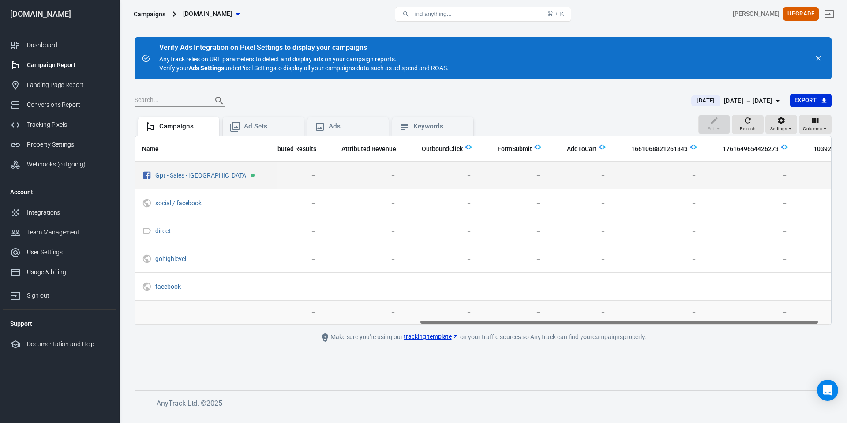
scroll to position [0, 490]
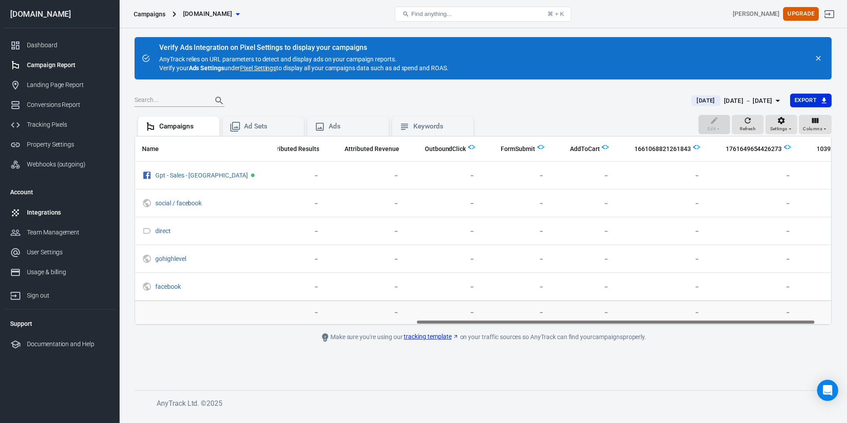
click at [70, 214] on div "Integrations" at bounding box center [68, 212] width 82 height 9
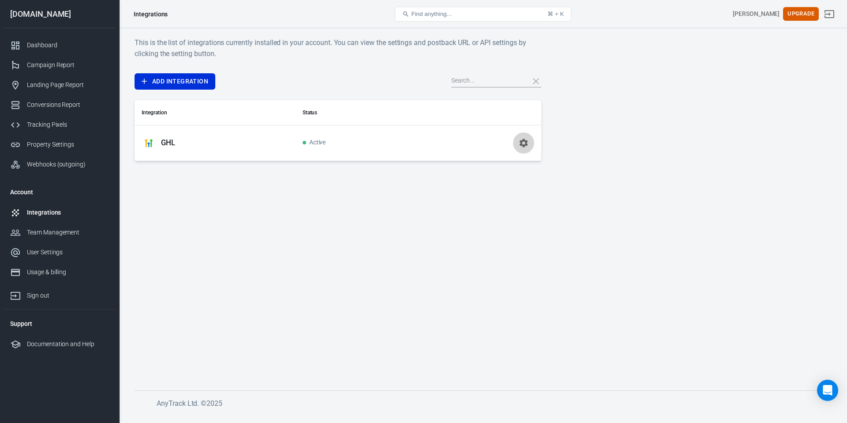
click at [520, 147] on icon "button" at bounding box center [523, 143] width 11 height 11
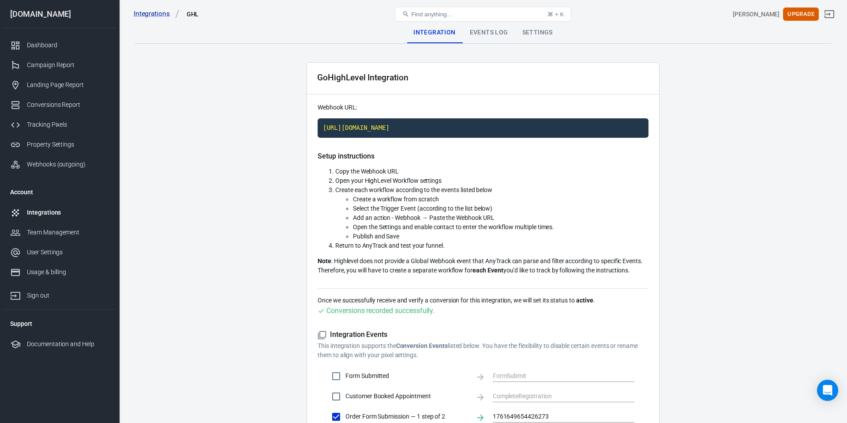
click at [532, 36] on div "Settings" at bounding box center [537, 32] width 45 height 21
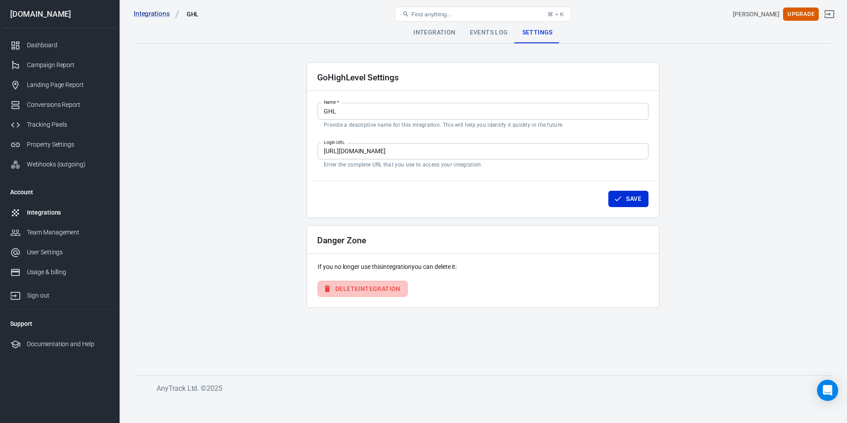
click at [385, 292] on button "Delete Integration" at bounding box center [363, 289] width 90 height 16
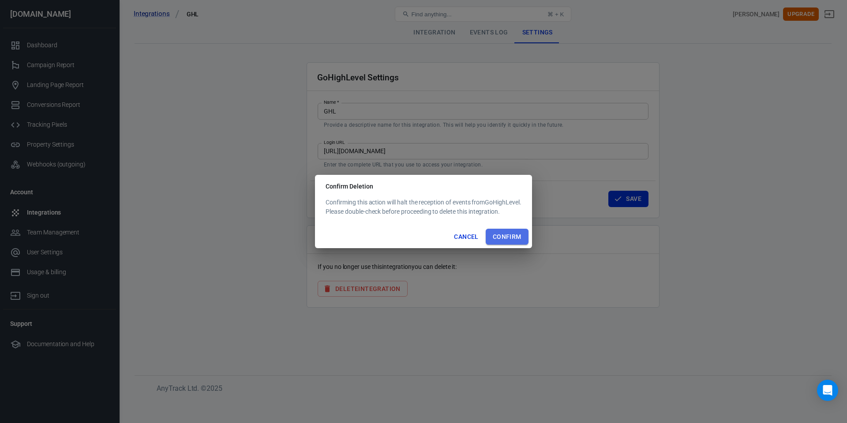
click at [500, 239] on button "Confirm" at bounding box center [507, 236] width 43 height 16
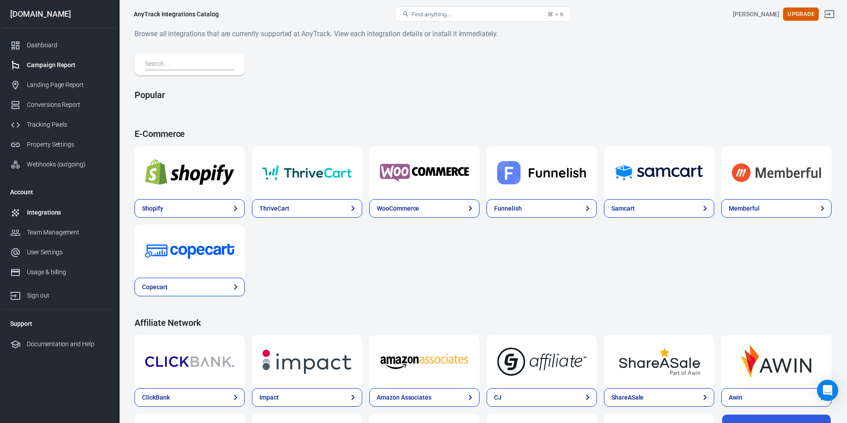
scroll to position [1, 0]
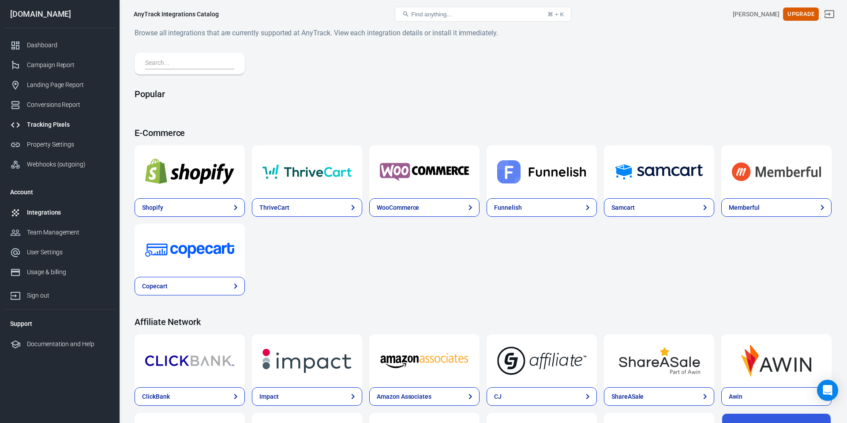
click at [63, 132] on link "Tracking Pixels" at bounding box center [59, 125] width 113 height 20
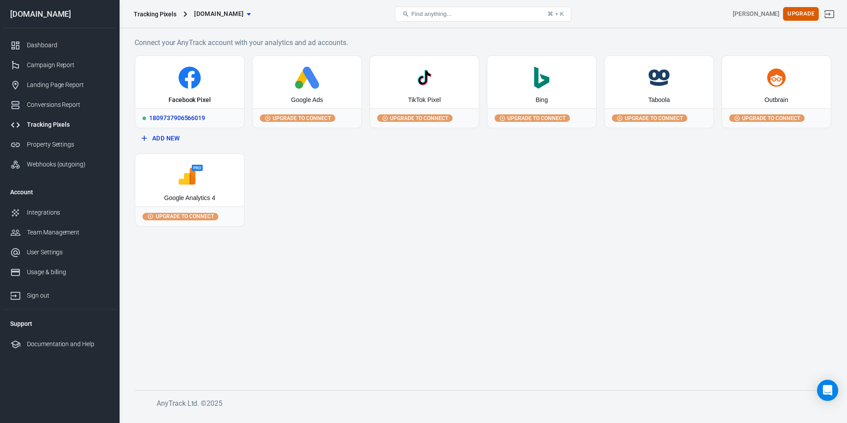
click at [159, 121] on div "1809737906566019" at bounding box center [189, 117] width 109 height 19
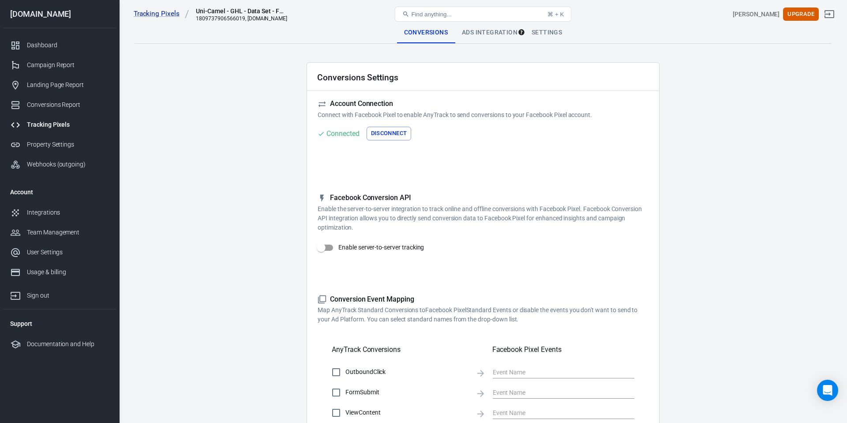
drag, startPoint x: 382, startPoint y: 131, endPoint x: 386, endPoint y: 135, distance: 5.4
click at [383, 131] on button "Disconnect" at bounding box center [389, 134] width 45 height 14
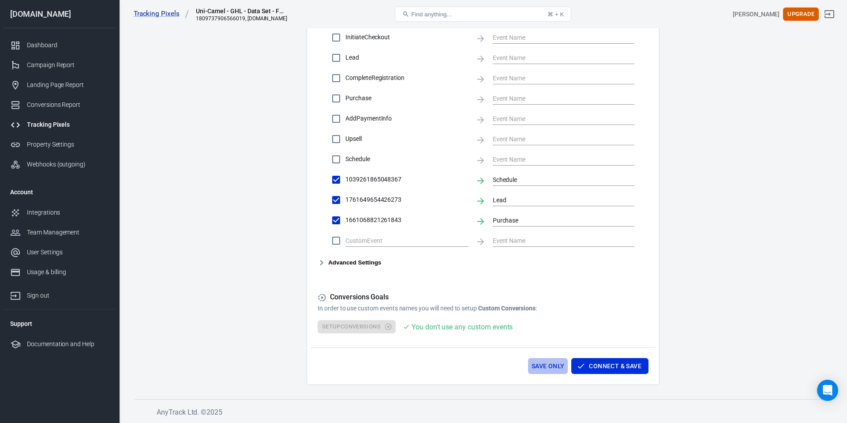
click at [553, 364] on button "Save Only" at bounding box center [548, 366] width 40 height 16
click at [71, 254] on div "User Settings" at bounding box center [68, 251] width 82 height 9
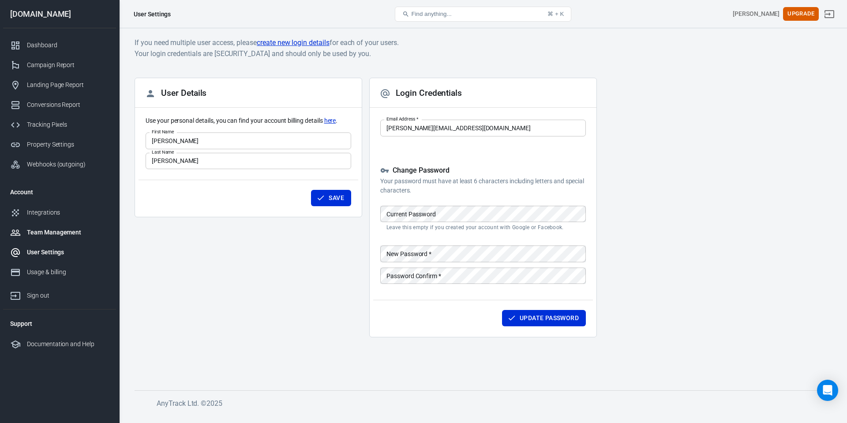
click at [25, 231] on div at bounding box center [18, 232] width 17 height 11
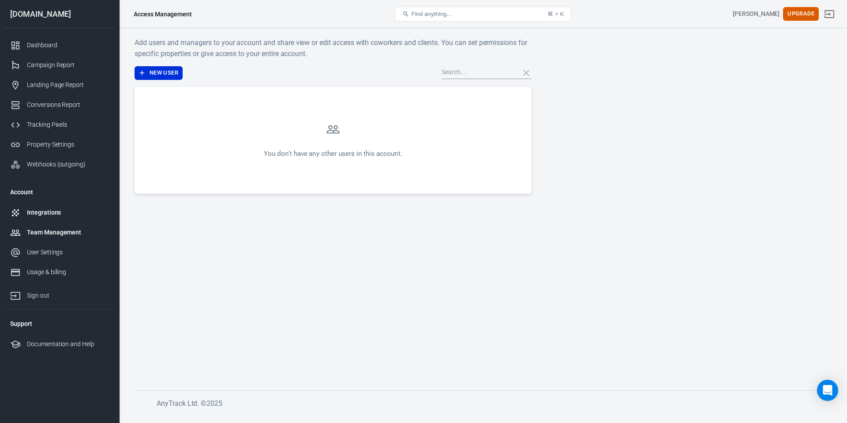
click at [30, 213] on div "Integrations" at bounding box center [68, 212] width 82 height 9
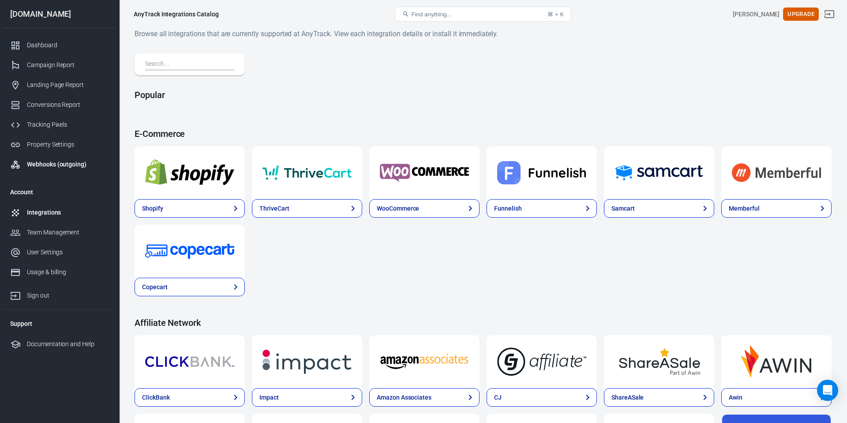
click at [46, 163] on div "Webhooks (outgoing)" at bounding box center [68, 164] width 82 height 9
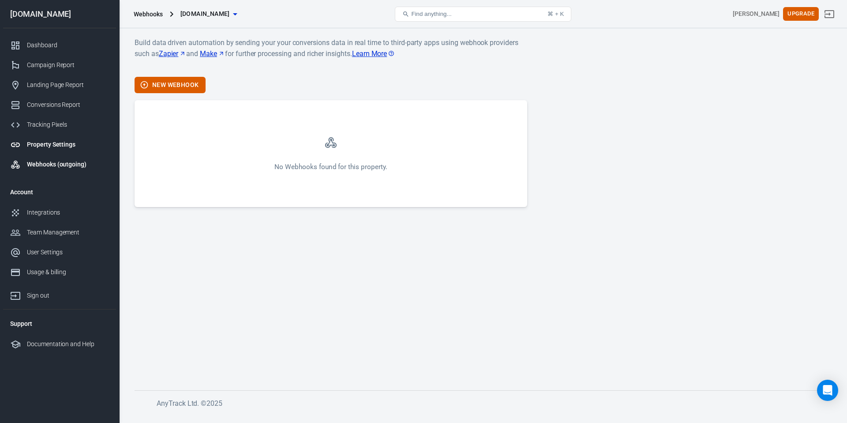
click at [50, 147] on div "Property Settings" at bounding box center [68, 144] width 82 height 9
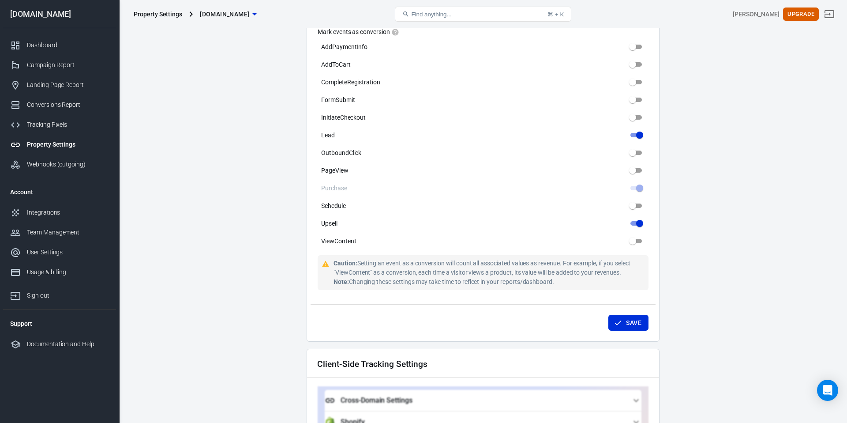
scroll to position [775, 0]
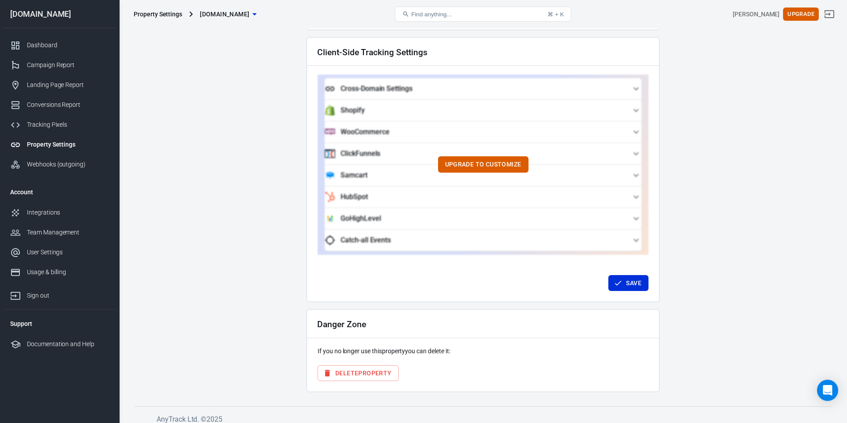
click at [340, 367] on button "Delete Property" at bounding box center [358, 373] width 81 height 16
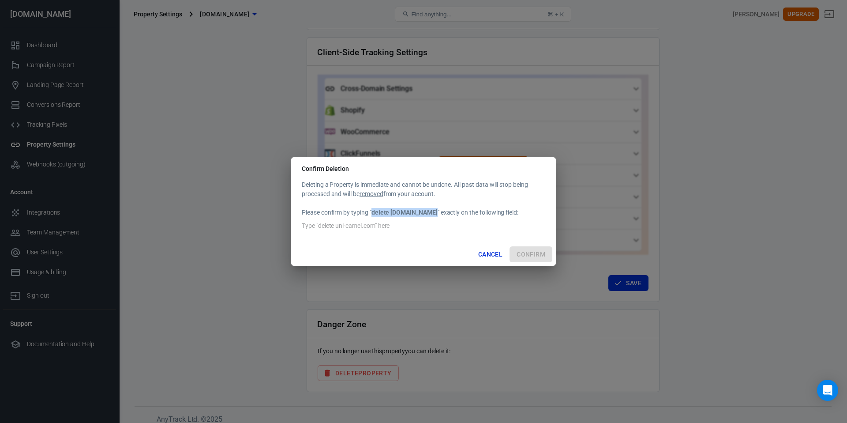
drag, startPoint x: 374, startPoint y: 211, endPoint x: 408, endPoint y: 225, distance: 37.0
click at [430, 214] on strong "delete [DOMAIN_NAME]" at bounding box center [404, 212] width 66 height 7
copy strong "delete [DOMAIN_NAME]"
drag, startPoint x: 385, startPoint y: 227, endPoint x: 479, endPoint y: 238, distance: 94.6
click at [389, 227] on input "text" at bounding box center [357, 226] width 110 height 11
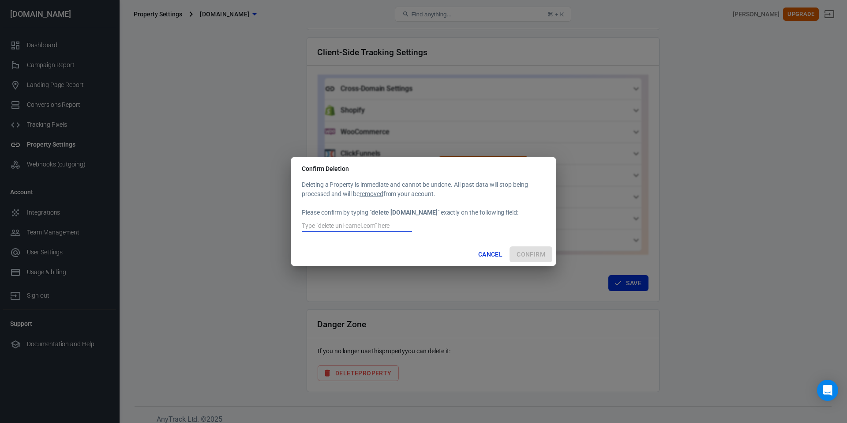
paste input "delete [DOMAIN_NAME]"
type input "delete [DOMAIN_NAME]"
drag, startPoint x: 544, startPoint y: 256, endPoint x: 538, endPoint y: 259, distance: 6.5
click at [544, 256] on button "Confirm" at bounding box center [530, 254] width 43 height 16
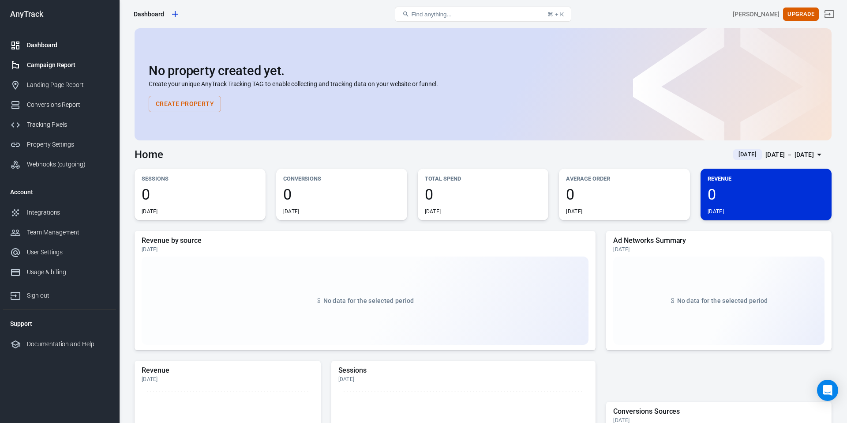
click at [71, 67] on div "Campaign Report" at bounding box center [68, 64] width 82 height 9
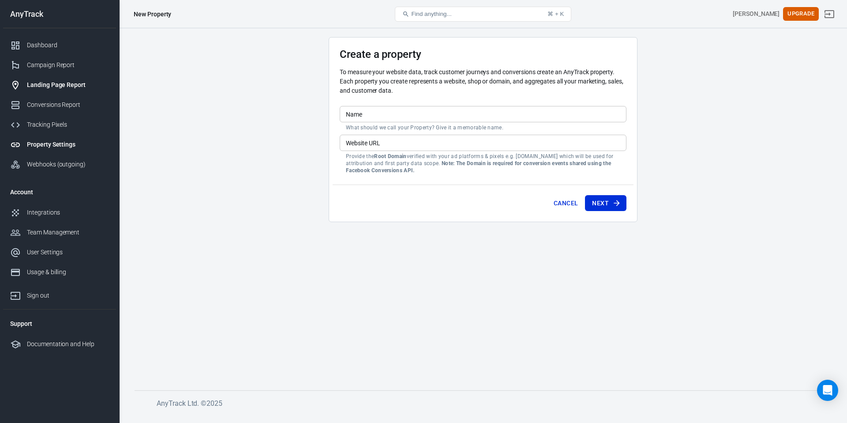
click at [78, 81] on div "Landing Page Report" at bounding box center [68, 84] width 82 height 9
click at [76, 91] on link "Landing Page Report" at bounding box center [59, 85] width 113 height 20
